Goal: Find specific page/section: Find specific page/section

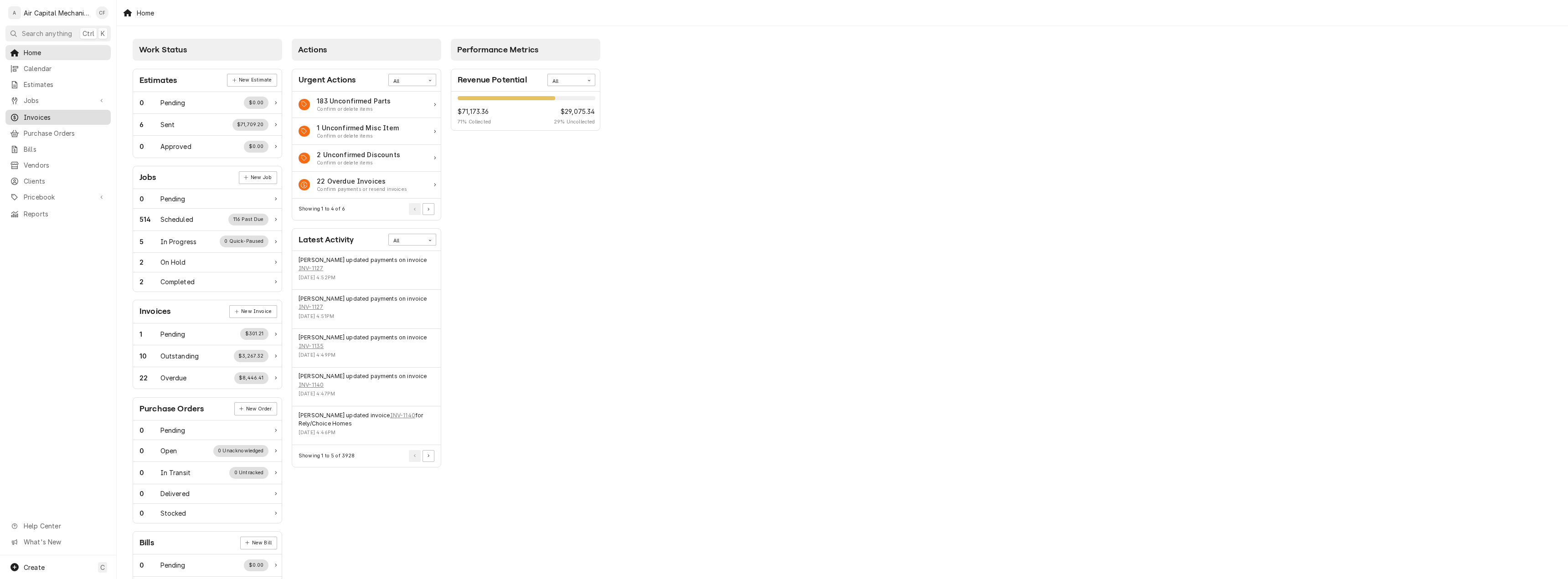
click at [60, 114] on span "Invoices" at bounding box center [65, 117] width 83 height 10
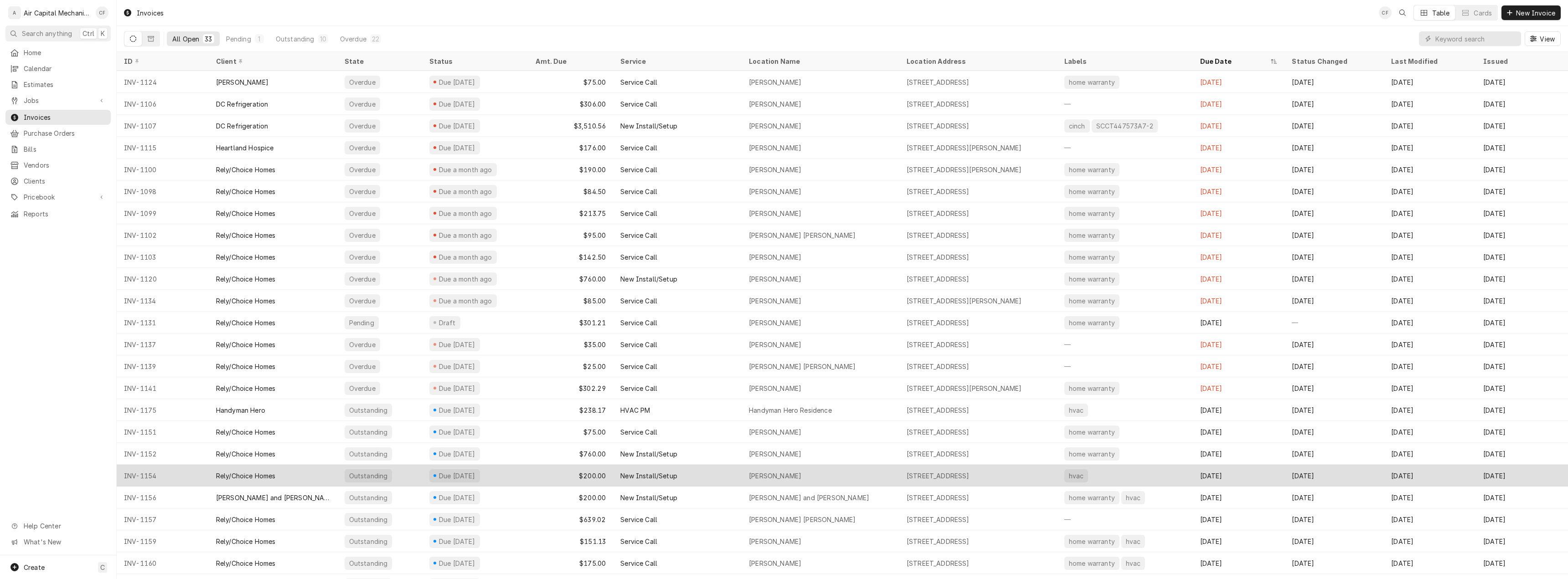
scroll to position [166, 0]
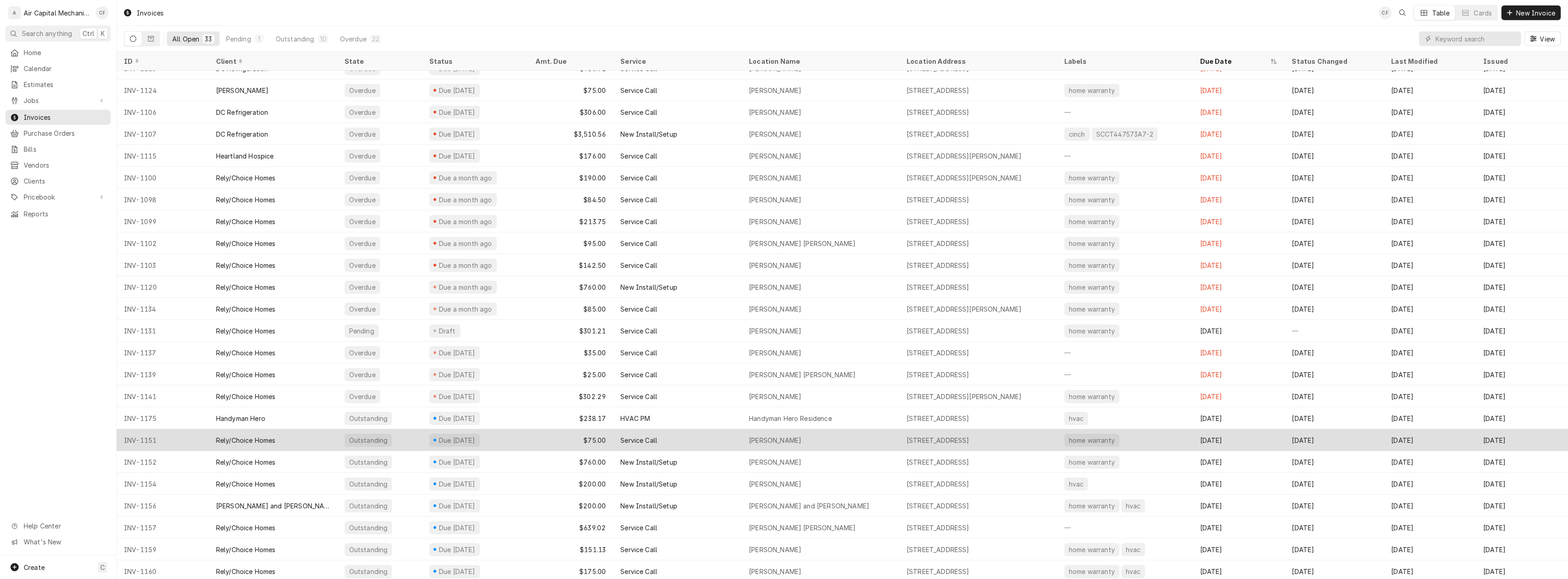
click at [303, 429] on div "Rely/Choice Homes" at bounding box center [273, 440] width 128 height 22
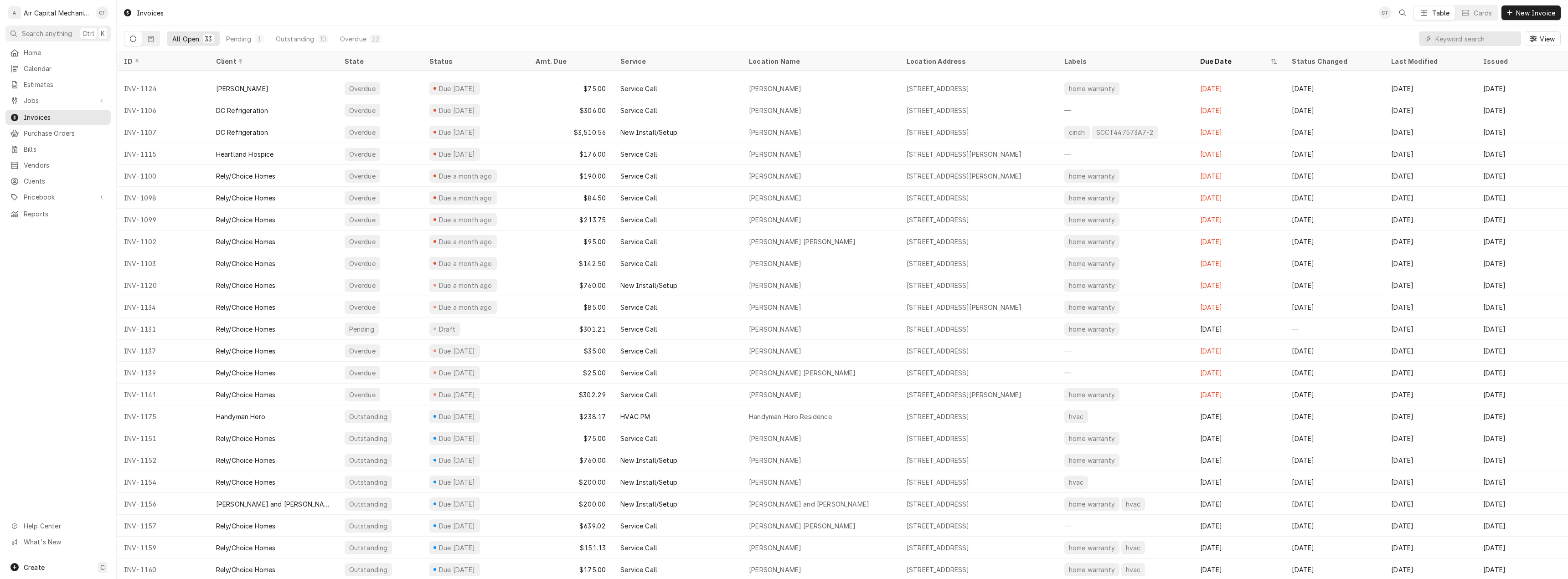
scroll to position [212, 0]
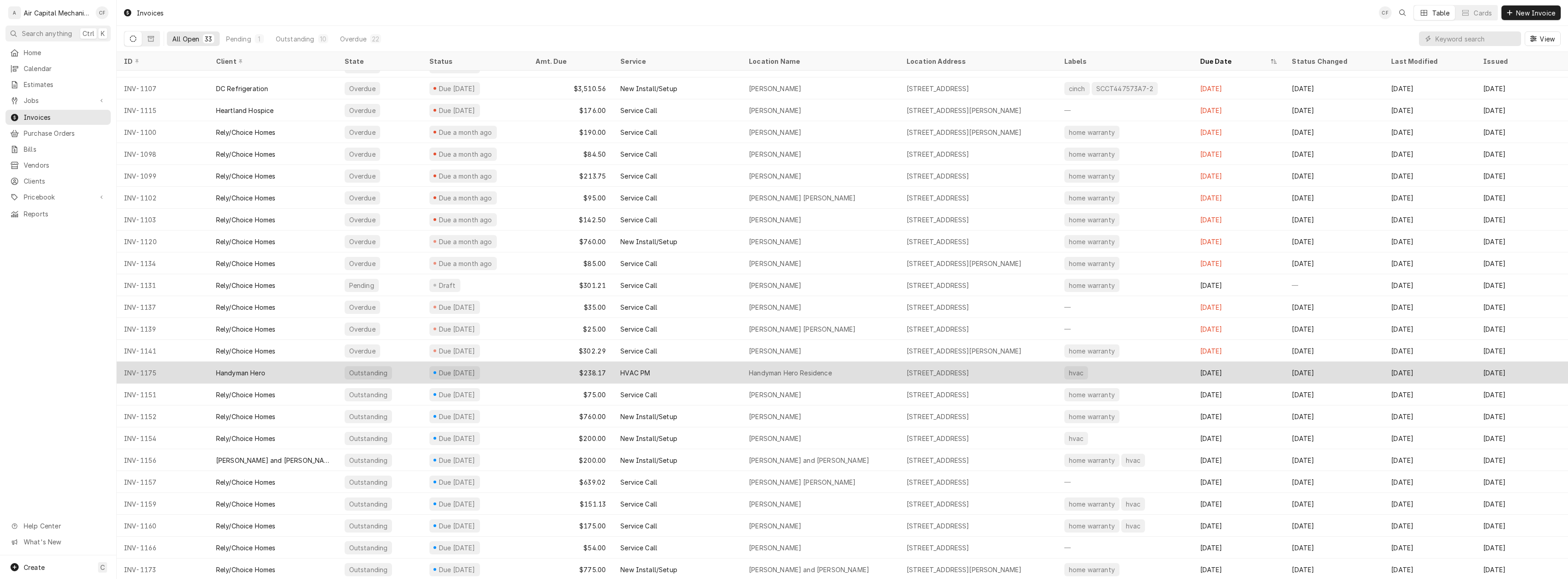
click at [286, 378] on div "Handyman Hero" at bounding box center [273, 373] width 128 height 22
